Goal: Task Accomplishment & Management: Complete application form

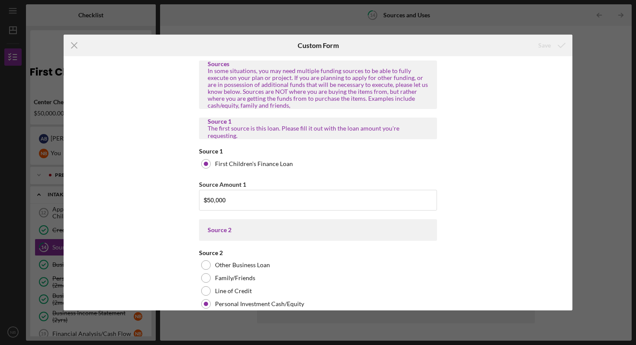
scroll to position [1282, 0]
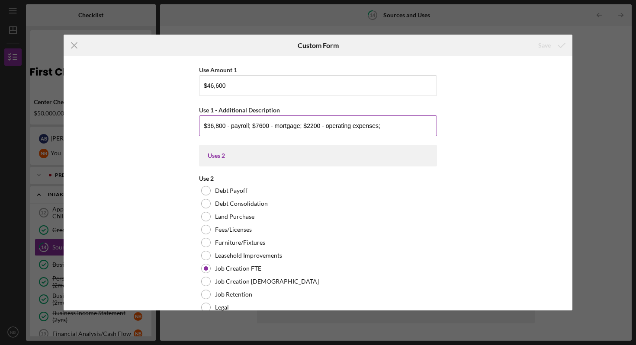
click at [251, 126] on input "$36,800 - payroll; $7600 - mortgage; $2200 - operating expenses;" at bounding box center [318, 126] width 238 height 21
drag, startPoint x: 408, startPoint y: 124, endPoint x: 181, endPoint y: 129, distance: 226.3
click at [181, 129] on div "Sources In some situations, you may need multiple funding sources to be able to…" at bounding box center [318, 183] width 509 height 254
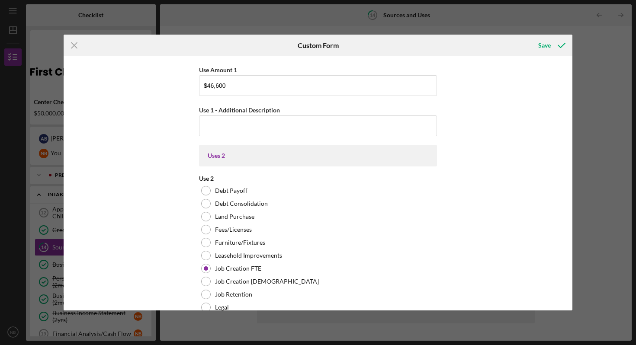
type input "$36,800 - payroll; $7600 - mortgage; $2200 - operating expenses;"
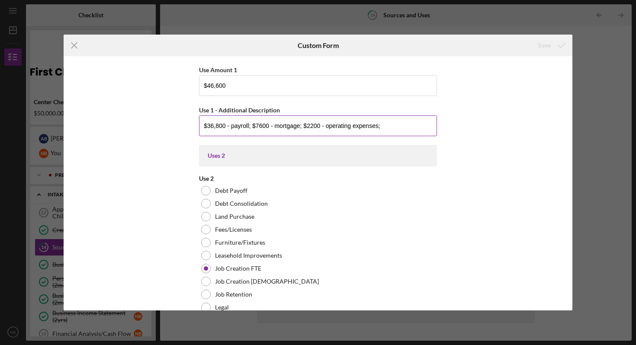
drag, startPoint x: 392, startPoint y: 125, endPoint x: 212, endPoint y: 119, distance: 179.2
click at [212, 119] on input "$36,800 - payroll; $7600 - mortgage; $2200 - operating expenses;" at bounding box center [318, 126] width 238 height 21
paste input "Center Director - $8960 Front Office - $17 hr/25 hrs per week/8 weeks = $3400 F…"
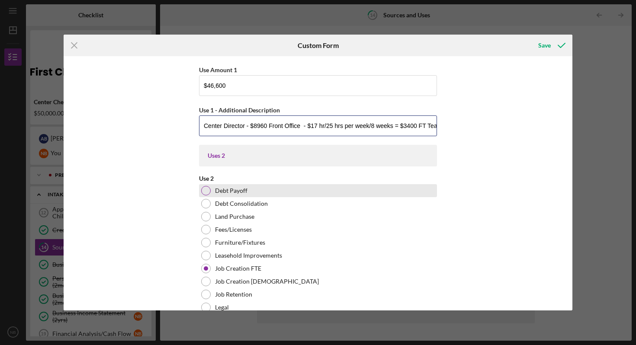
scroll to position [0, 1147]
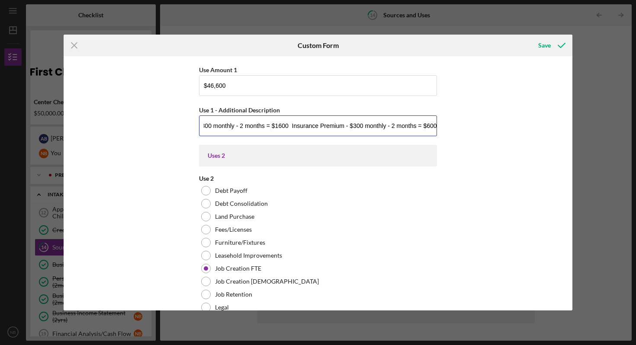
type input "Center Director - $8960 Front Office - $17 hr/25 hrs per week/8 weeks = $3400 F…"
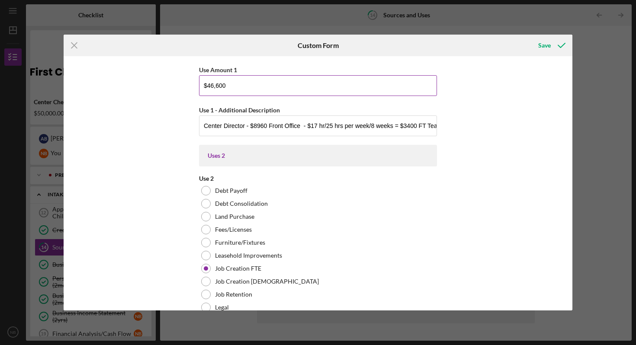
drag, startPoint x: 227, startPoint y: 85, endPoint x: 209, endPoint y: 83, distance: 17.8
click at [209, 83] on input "$46,600" at bounding box center [318, 85] width 238 height 21
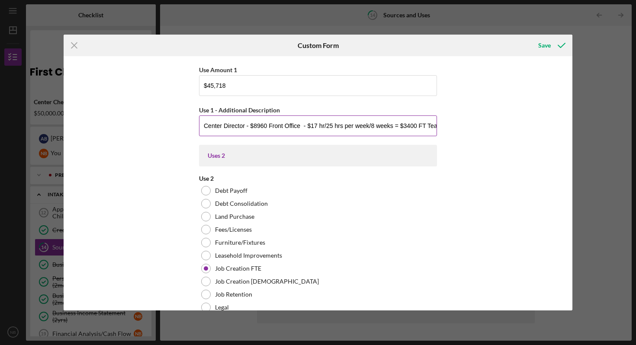
click at [296, 121] on input "Center Director - $8960 Front Office - $17 hr/25 hrs per week/8 weeks = $3400 F…" at bounding box center [318, 126] width 238 height 21
click at [251, 126] on input "Center Director - $8960 Front Office - $17 hr/25 hrs per week/8 weeks = $3400 F…" at bounding box center [318, 126] width 238 height 21
click at [387, 125] on input "Center Director - $8960 Front Office - $17 hr/25 hrs per week/8 weeks = $3400 F…" at bounding box center [318, 126] width 238 height 21
drag, startPoint x: 256, startPoint y: 126, endPoint x: 439, endPoint y: 129, distance: 183.5
click at [448, 134] on div "Sources In some situations, you may need multiple funding sources to be able to…" at bounding box center [318, 183] width 509 height 254
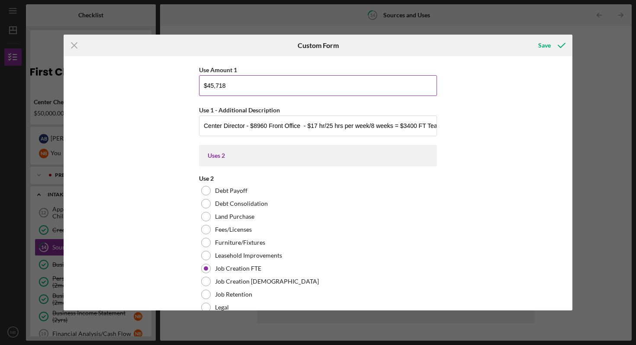
click at [212, 84] on input "$45,718" at bounding box center [318, 85] width 238 height 21
type input "$49,824.96"
click at [482, 111] on div "Sources In some situations, you may need multiple funding sources to be able to…" at bounding box center [318, 183] width 509 height 254
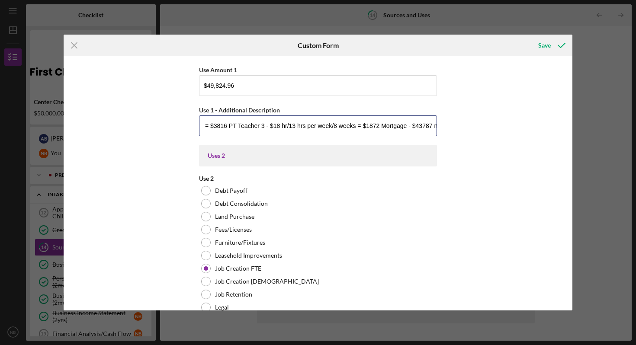
scroll to position [0, 1148]
drag, startPoint x: 201, startPoint y: 127, endPoint x: 546, endPoint y: 123, distance: 344.9
click at [546, 123] on div "Sources In some situations, you may need multiple funding sources to be able to…" at bounding box center [318, 183] width 509 height 254
paste input "+ 800 in benefits = $9760 Front Office - $17 hr/25 hrs per week/8 weeks = $3400…"
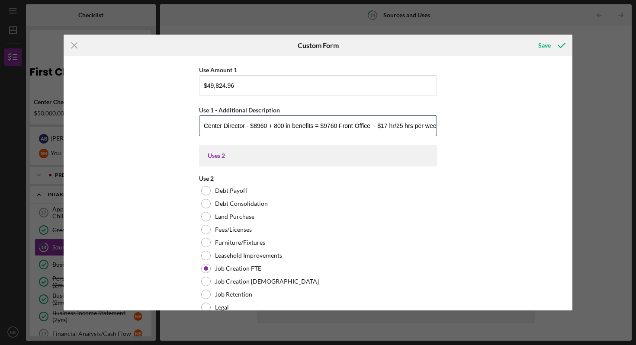
drag, startPoint x: 410, startPoint y: 123, endPoint x: 33, endPoint y: 129, distance: 376.9
click at [33, 129] on div "Icon/Menu Close Custom Form Save Sources In some situations, you may need multi…" at bounding box center [318, 172] width 636 height 345
click at [287, 125] on input "Center Director - $8960 + 800 in benefits = $9760 Front Office - $17 hr/25 hrs …" at bounding box center [318, 126] width 238 height 21
click at [274, 125] on input "Center Director - $8960 + 800 in benefits = $9760 Front Office - $17 hr/25 hrs …" at bounding box center [318, 126] width 238 height 21
click at [380, 127] on input "Center Director - $8960 + $800 in benefits = $9760 Front Office - $17 hr/25 hrs…" at bounding box center [318, 126] width 238 height 21
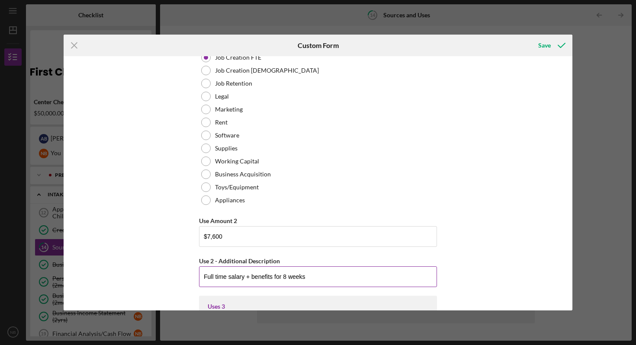
scroll to position [1491, 0]
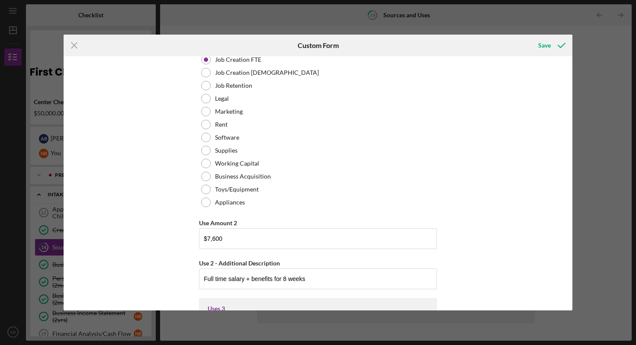
type input "Center Director - $8960 + $800 in benefits = $9760 Front Office - $17 hr/25 hrs…"
drag, startPoint x: 322, startPoint y: 281, endPoint x: 197, endPoint y: 279, distance: 124.6
click at [197, 279] on div "Sources In some situations, you may need multiple funding sources to be able to…" at bounding box center [318, 183] width 509 height 254
paste input "T Teacher 1 - $22 hr/40 hrs per week/8 weeks= $7040"
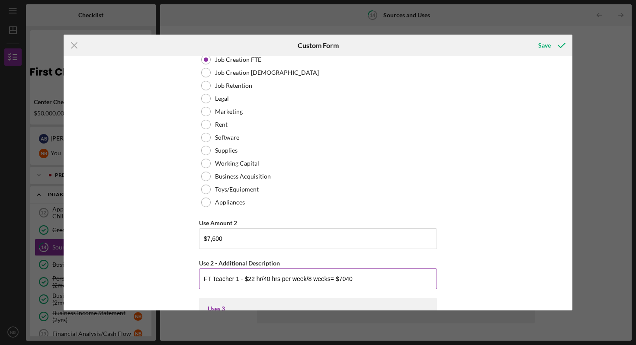
drag, startPoint x: 237, startPoint y: 278, endPoint x: 247, endPoint y: 281, distance: 11.1
click at [237, 278] on input "FT Teacher 1 - $22 hr/40 hrs per week/8 weeks= $7040" at bounding box center [318, 279] width 238 height 21
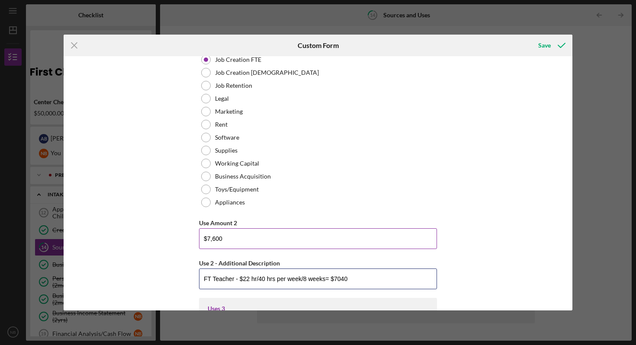
type input "FT Teacher - $22 hr/40 hrs per week/8 weeks= $7040"
drag, startPoint x: 222, startPoint y: 241, endPoint x: 211, endPoint y: 240, distance: 11.3
click at [211, 240] on input "$7,600" at bounding box center [318, 238] width 238 height 21
type input "$7,673"
click at [360, 279] on input "FT Teacher - $22 hr/40 hrs per week/8 weeks= $7040" at bounding box center [318, 279] width 238 height 21
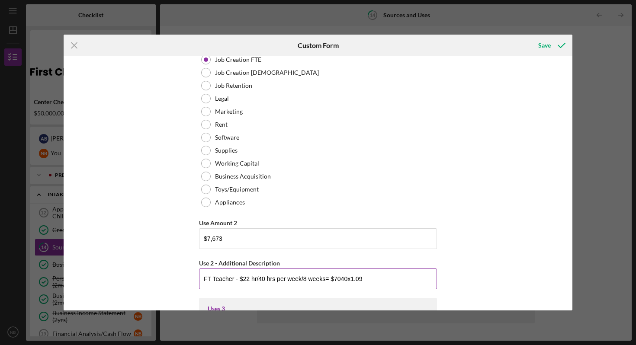
click at [347, 279] on input "FT Teacher - $22 hr/40 hrs per week/8 weeks= $7040x1.09" at bounding box center [318, 279] width 238 height 21
click at [374, 278] on input "FT Teacher - $22 hr/40 hrs per week/8 weeks= $7040 x1.09" at bounding box center [318, 279] width 238 height 21
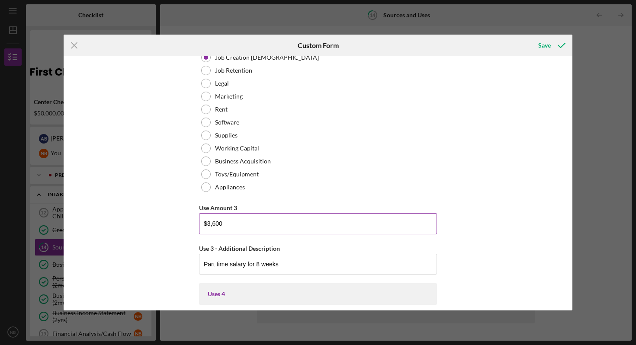
scroll to position [1884, 0]
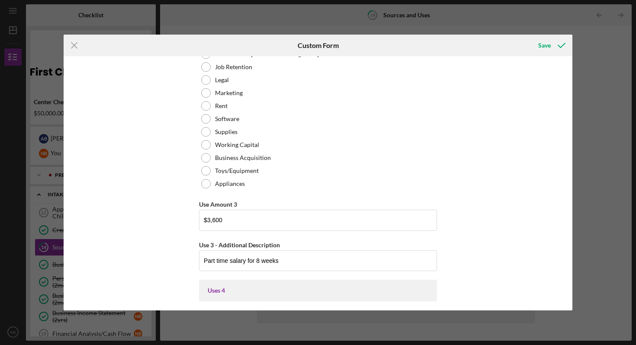
type input "FT Teacher - $22 hr/40 hrs per week/8 weeks= $7040 x1.09 FICA"
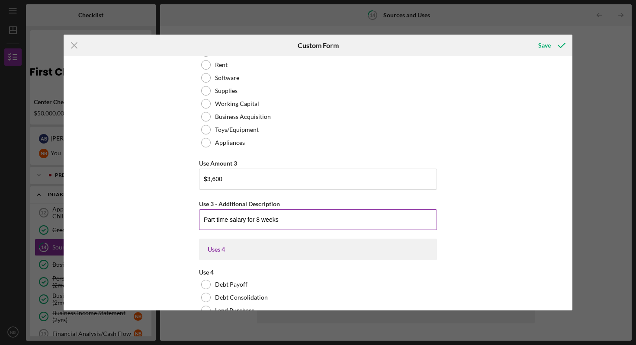
scroll to position [1926, 0]
drag, startPoint x: 287, startPoint y: 220, endPoint x: 207, endPoint y: 215, distance: 80.2
click at [183, 218] on div "Sources In some situations, you may need multiple funding sources to be able to…" at bounding box center [318, 183] width 509 height 254
paste input "T Teacher 1 - $18 hr/ 26.5 hrs per week/8 weeks - $3816"
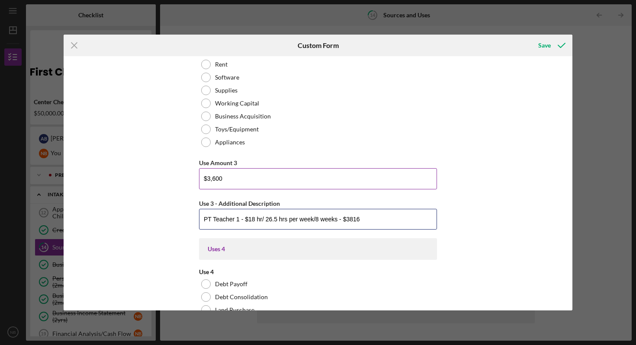
type input "PT Teacher 1 - $18 hr/ 26.5 hrs per week/8 weeks - $3816"
drag, startPoint x: 224, startPoint y: 178, endPoint x: 211, endPoint y: 178, distance: 12.6
click at [211, 178] on input "$3,600" at bounding box center [318, 178] width 238 height 21
drag, startPoint x: 229, startPoint y: 175, endPoint x: 204, endPoint y: 172, distance: 25.3
click at [202, 171] on input "$3,816" at bounding box center [318, 178] width 238 height 21
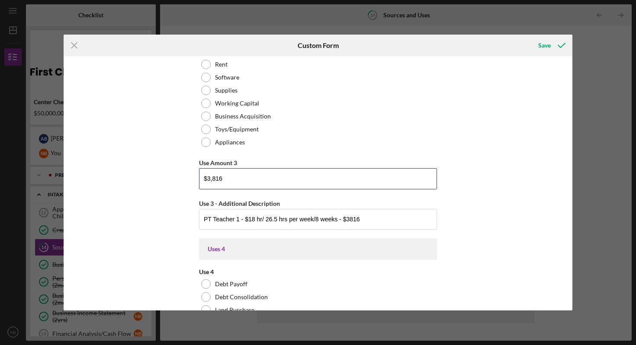
drag, startPoint x: 225, startPoint y: 178, endPoint x: 195, endPoint y: 177, distance: 29.4
click at [195, 177] on div "Sources In some situations, you may need multiple funding sources to be able to…" at bounding box center [318, 183] width 509 height 254
type input "$4,159.44"
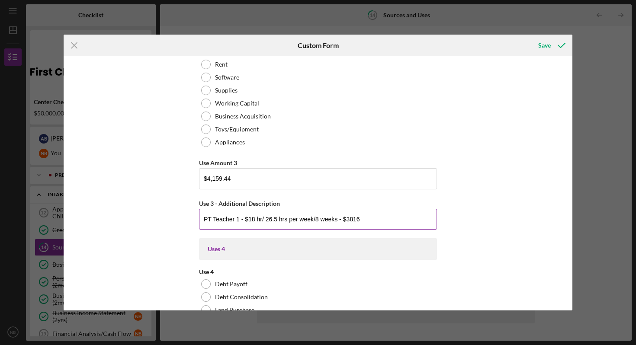
click at [379, 222] on input "PT Teacher 1 - $18 hr/ 26.5 hrs per week/8 weeks - $3816" at bounding box center [318, 219] width 238 height 21
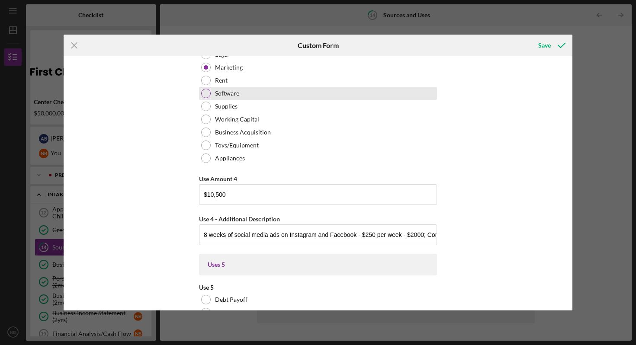
scroll to position [2281, 0]
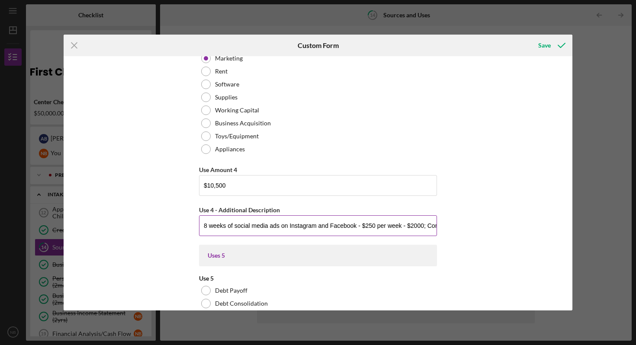
type input "PT Teacher 1 - $18 hr/ 26.5 hrs per week/8 weeks - $3816 x 1.09 FICA"
click at [397, 227] on input "8 weeks of social media ads on Instagram and Facebook - $250 per week - $2000; …" at bounding box center [318, 225] width 238 height 21
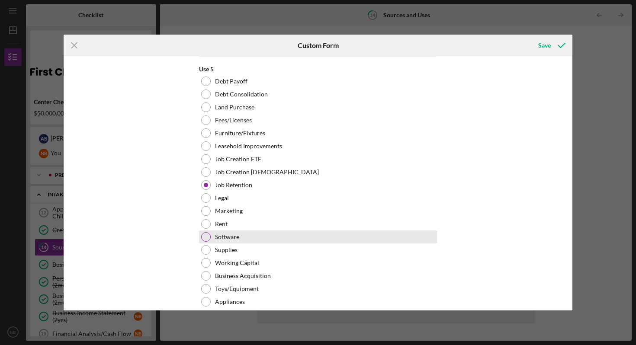
scroll to position [2502, 0]
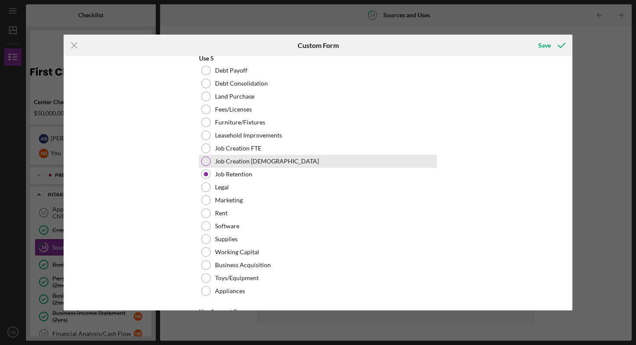
click at [208, 161] on div at bounding box center [206, 162] width 10 height 10
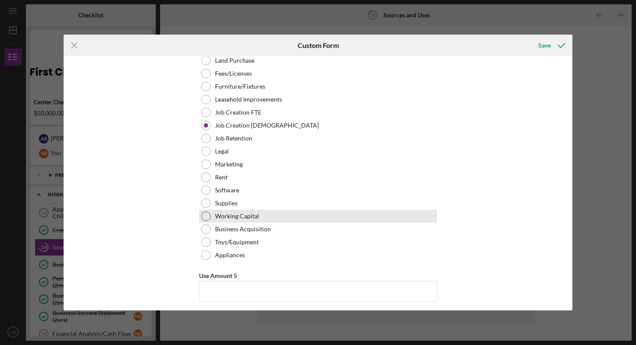
scroll to position [2644, 0]
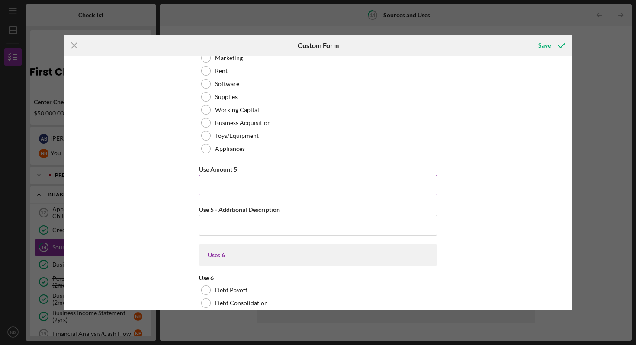
click at [224, 182] on input "Use Amount 5" at bounding box center [318, 185] width 238 height 21
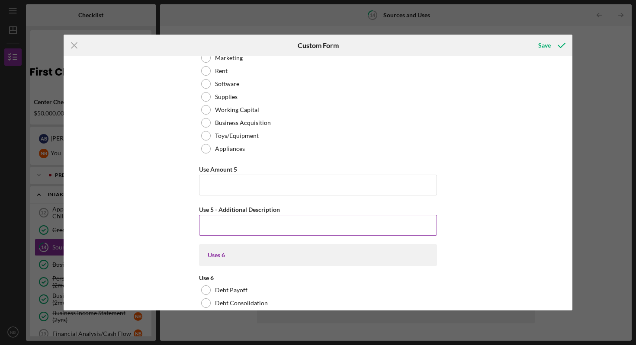
click at [240, 228] on input "Use 5 - Additional Description" at bounding box center [318, 225] width 238 height 21
paste input "Front Office - $17 hr/25 hrs per week/8 weeks = $3400"
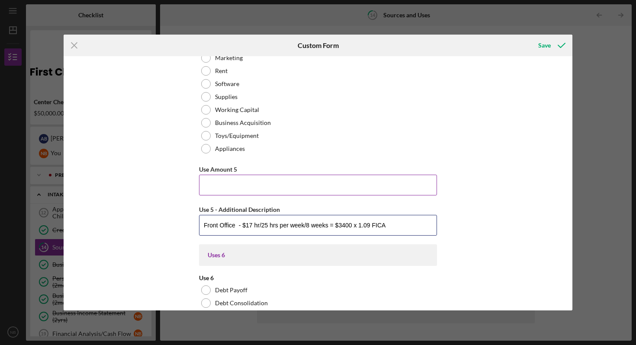
type input "Front Office - $17 hr/25 hrs per week/8 weeks = $3400 x 1.09 FICA"
click at [343, 193] on input "Use Amount 5" at bounding box center [318, 185] width 238 height 21
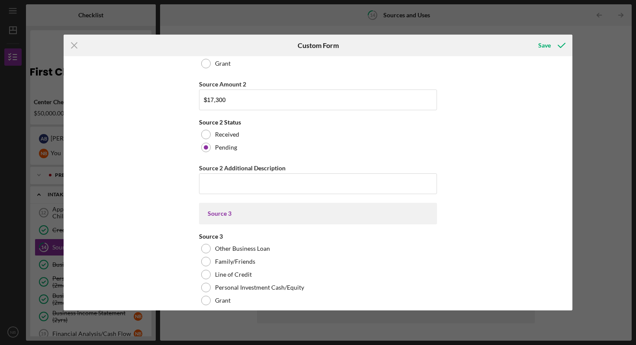
scroll to position [211, 0]
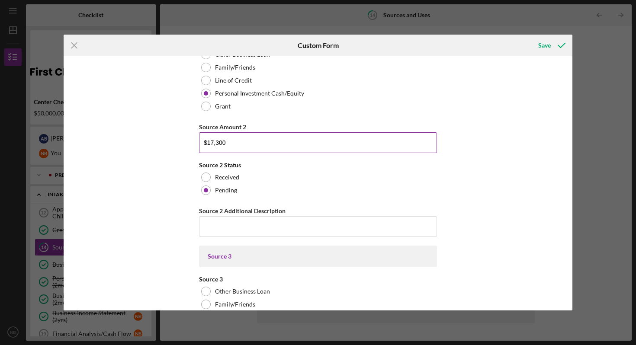
type input "$3,706"
drag, startPoint x: 232, startPoint y: 144, endPoint x: 185, endPoint y: 142, distance: 47.6
click at [185, 142] on div "Sources In some situations, you may need multiple funding sources to be able to…" at bounding box center [318, 183] width 509 height 254
type input "$26,213.48"
click at [461, 166] on div "Sources In some situations, you may need multiple funding sources to be able to…" at bounding box center [318, 183] width 509 height 254
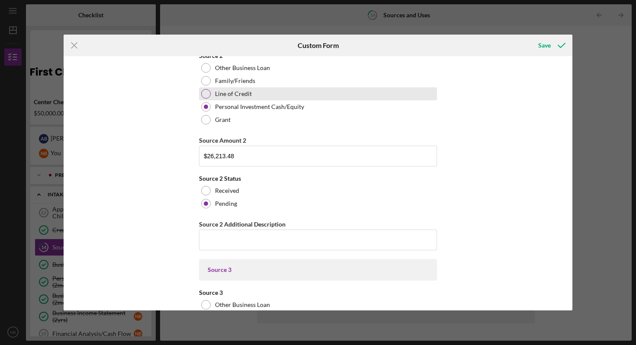
scroll to position [189, 0]
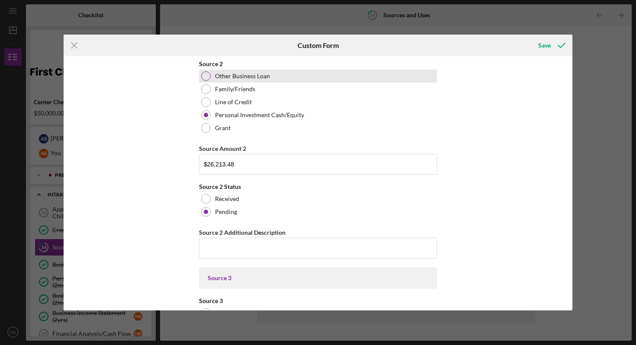
click at [208, 77] on div at bounding box center [206, 76] width 10 height 10
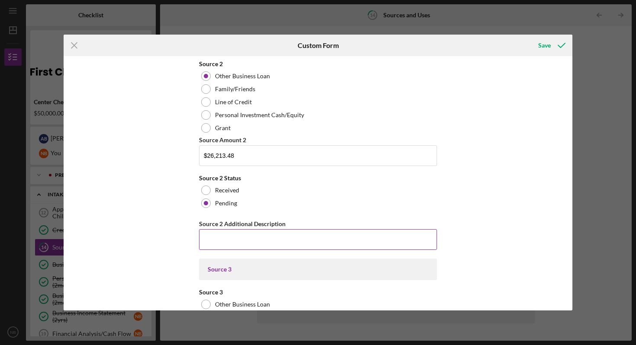
click at [235, 245] on input "Source 2 Additional Description" at bounding box center [318, 239] width 238 height 21
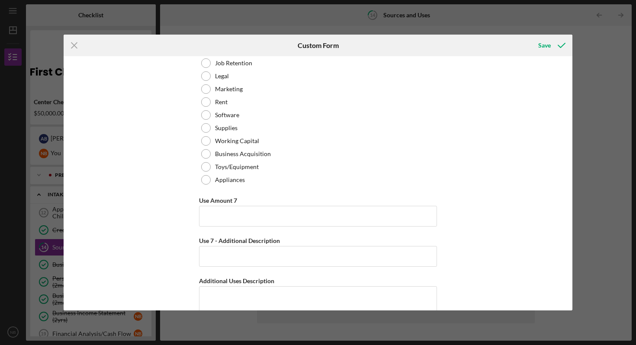
scroll to position [3463, 0]
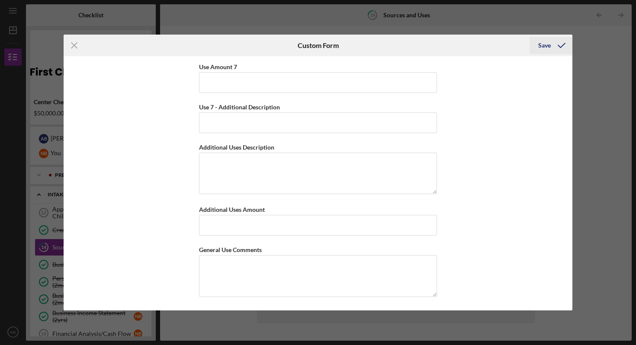
type input "[US_STATE] Womens Forward CDFI"
click at [539, 46] on div "Save" at bounding box center [544, 45] width 13 height 17
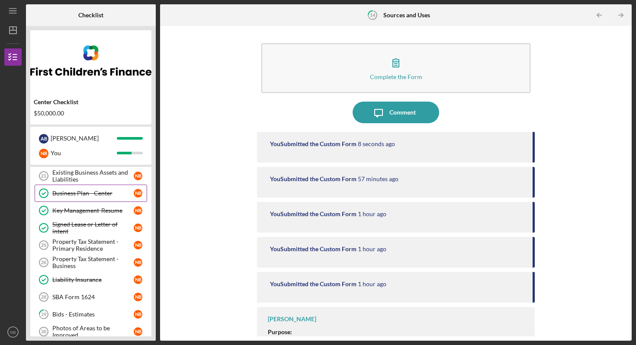
scroll to position [198, 0]
